Goal: Use online tool/utility: Use online tool/utility

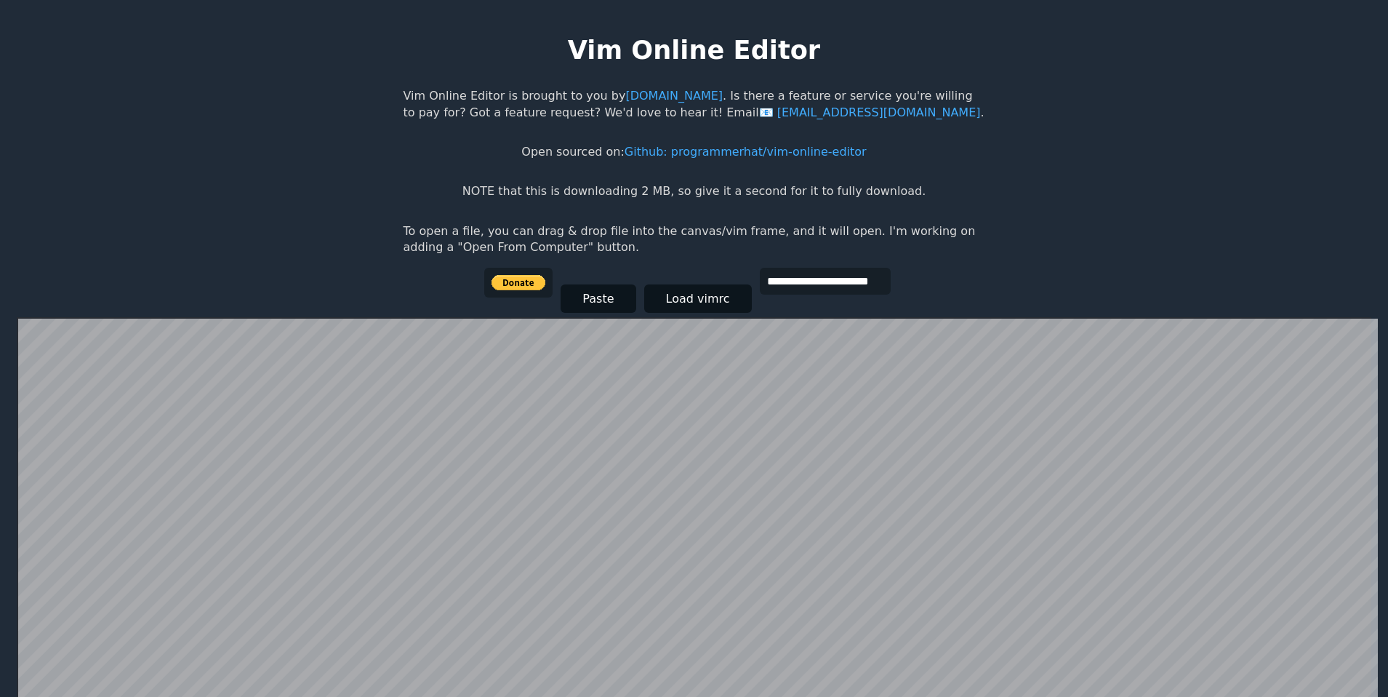
scroll to position [284, 0]
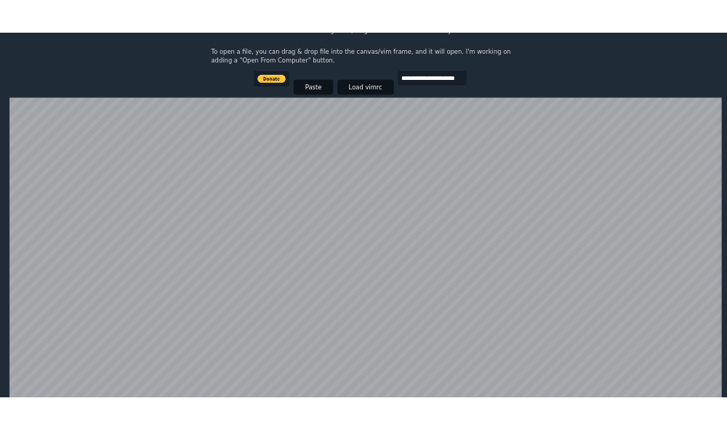
scroll to position [270, 0]
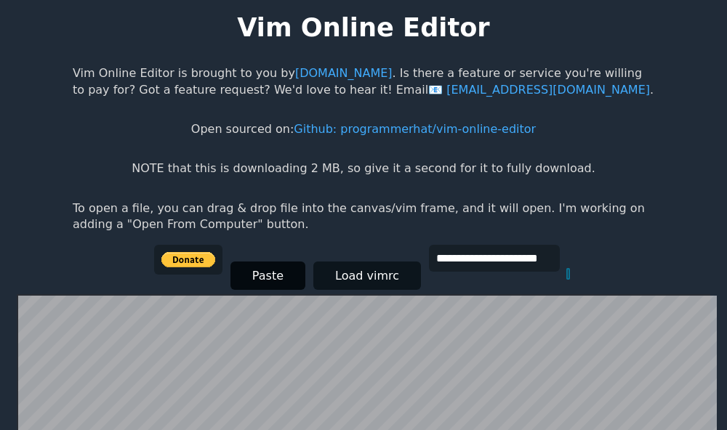
scroll to position [281, 0]
